Goal: Task Accomplishment & Management: Use online tool/utility

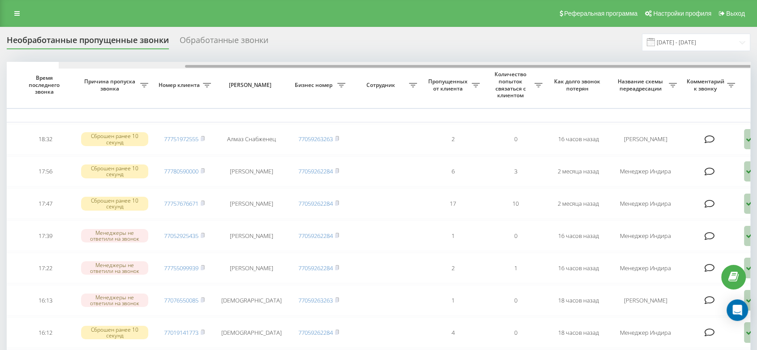
scroll to position [0, 152]
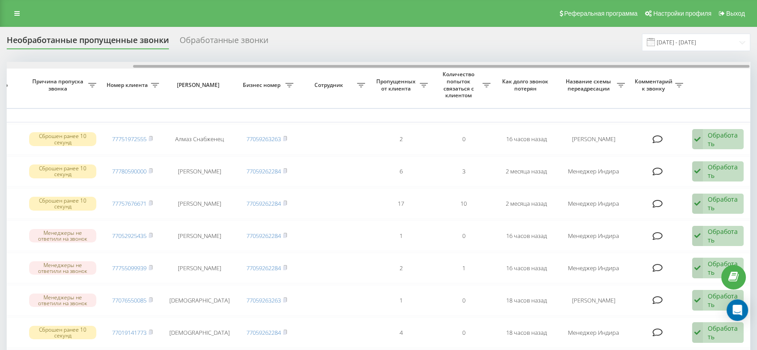
drag, startPoint x: 295, startPoint y: 66, endPoint x: 605, endPoint y: 103, distance: 312.2
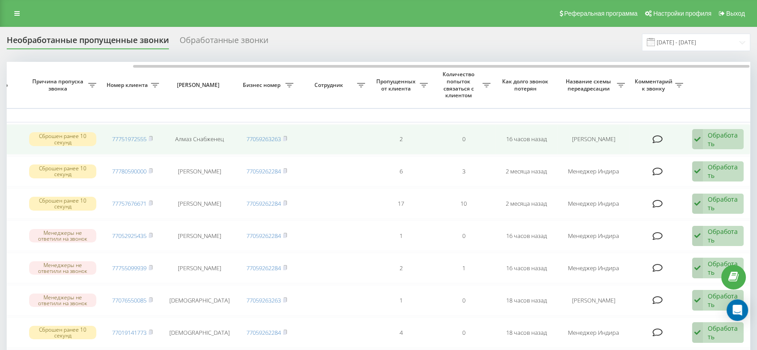
click at [710, 141] on div "Обработать" at bounding box center [723, 139] width 31 height 17
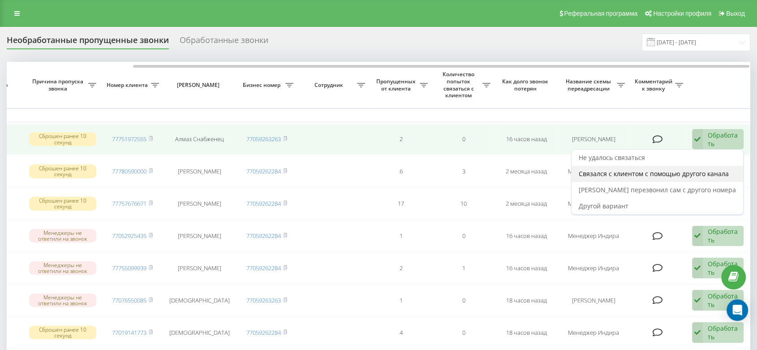
click at [669, 175] on span "Связался с клиентом с помощью другого канала" at bounding box center [654, 173] width 150 height 9
